Goal: Information Seeking & Learning: Learn about a topic

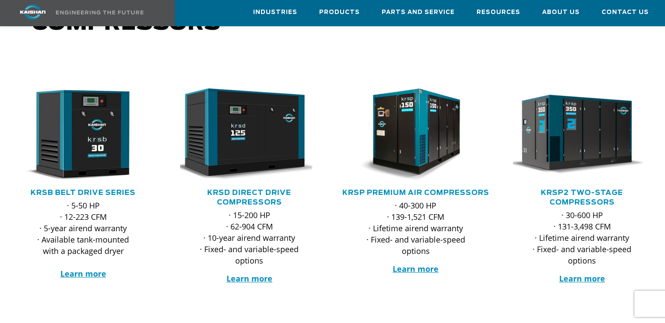
scroll to position [87, 0]
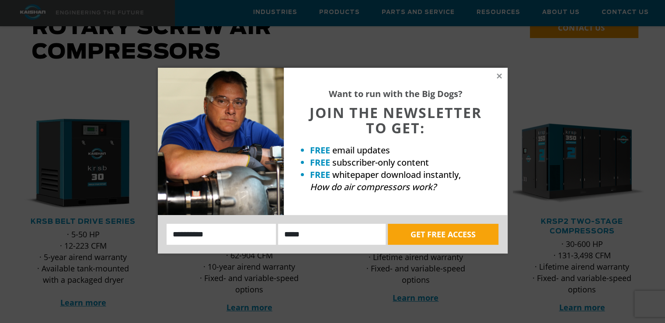
drag, startPoint x: 499, startPoint y: 77, endPoint x: 493, endPoint y: 78, distance: 6.4
click at [499, 77] on icon at bounding box center [499, 75] width 5 height 5
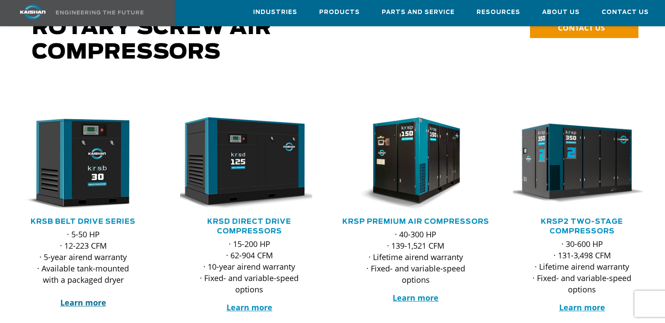
click at [90, 297] on strong "Learn more" at bounding box center [83, 302] width 46 height 10
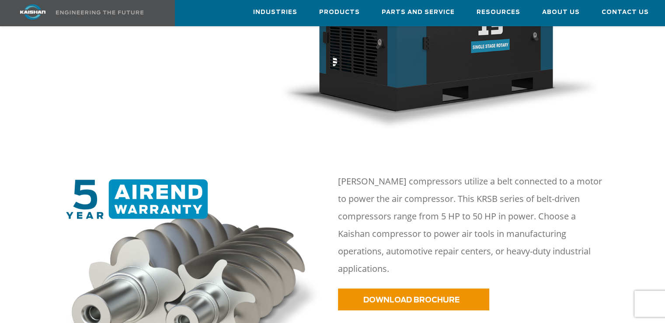
scroll to position [306, 0]
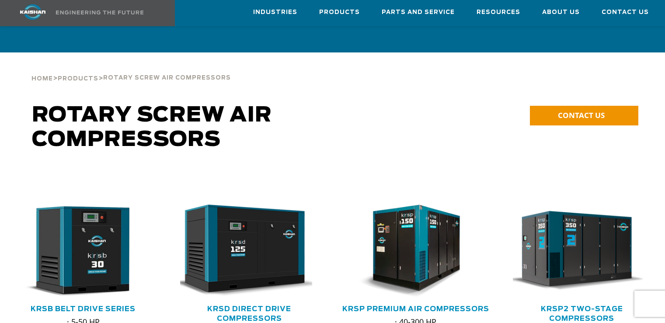
scroll to position [87, 0]
